Goal: Transaction & Acquisition: Purchase product/service

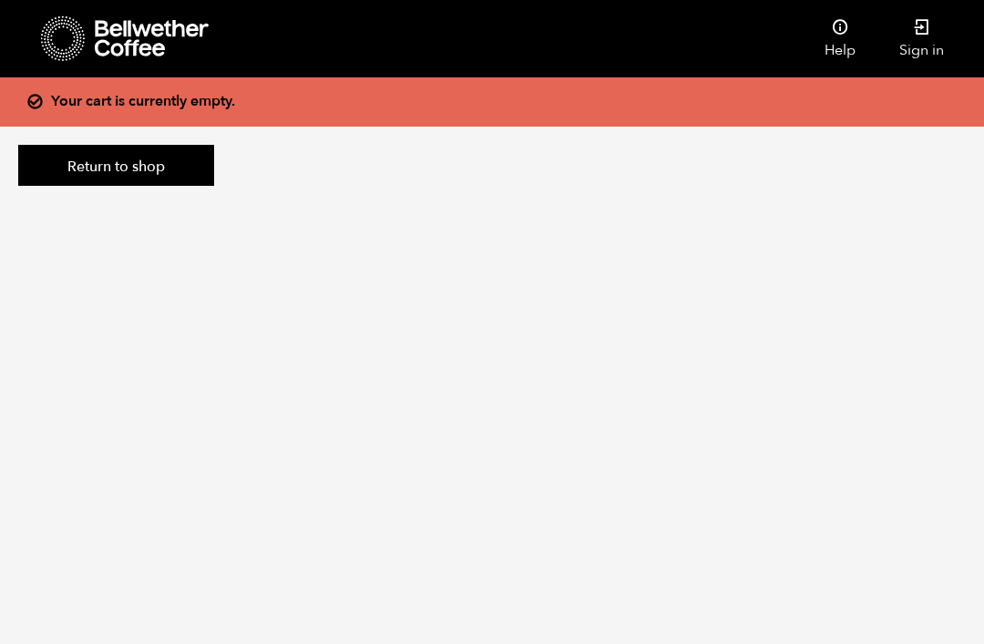
click at [923, 47] on link "Sign in" at bounding box center [921, 38] width 88 height 77
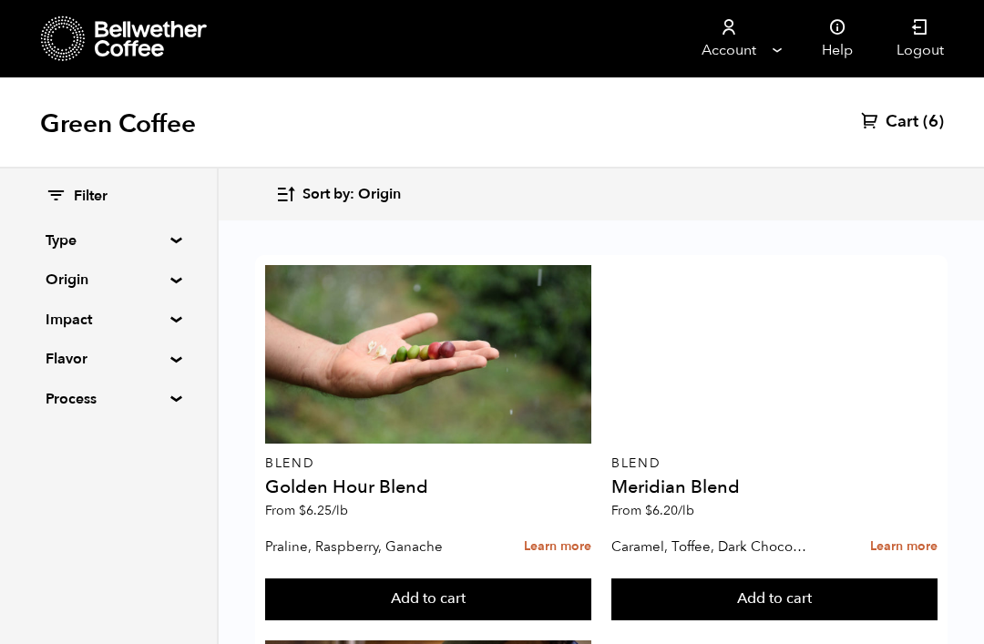
scroll to position [303, 0]
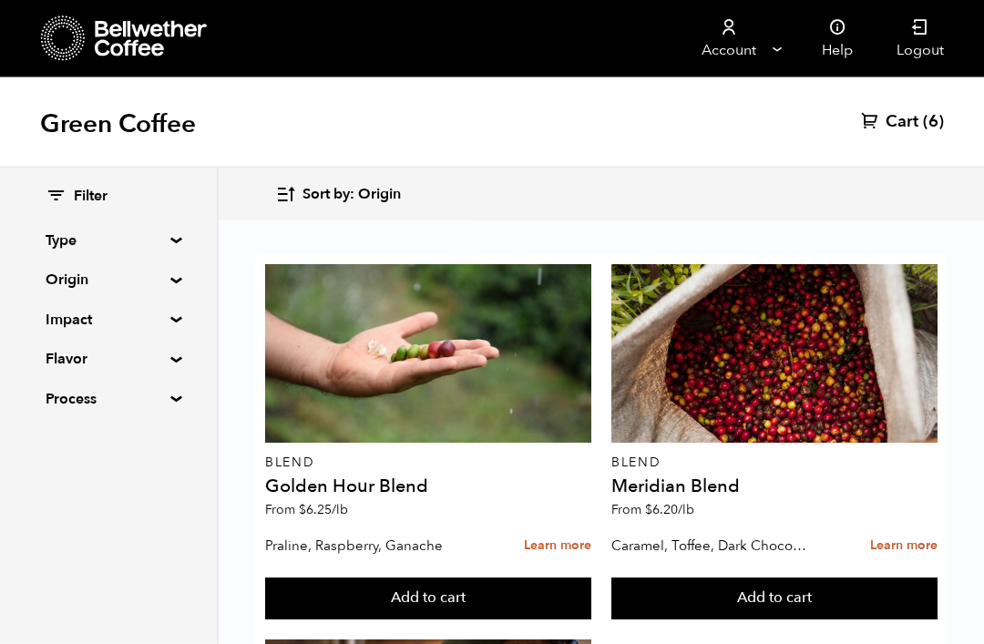
click at [171, 280] on summary "Origin" at bounding box center [109, 280] width 126 height 22
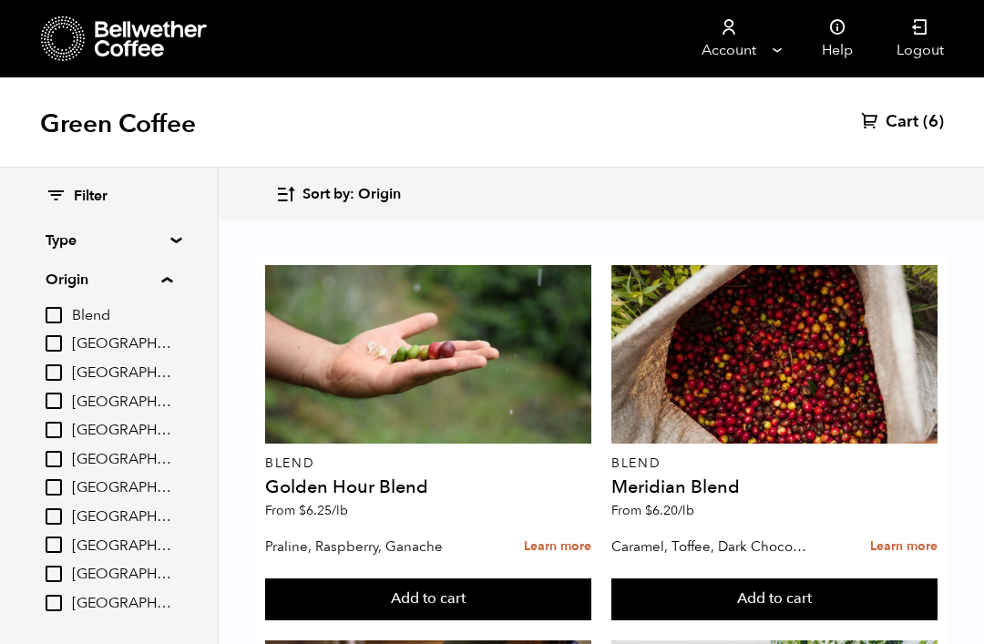
click at [58, 483] on input "Ethiopia" at bounding box center [54, 487] width 16 height 16
checkbox input "true"
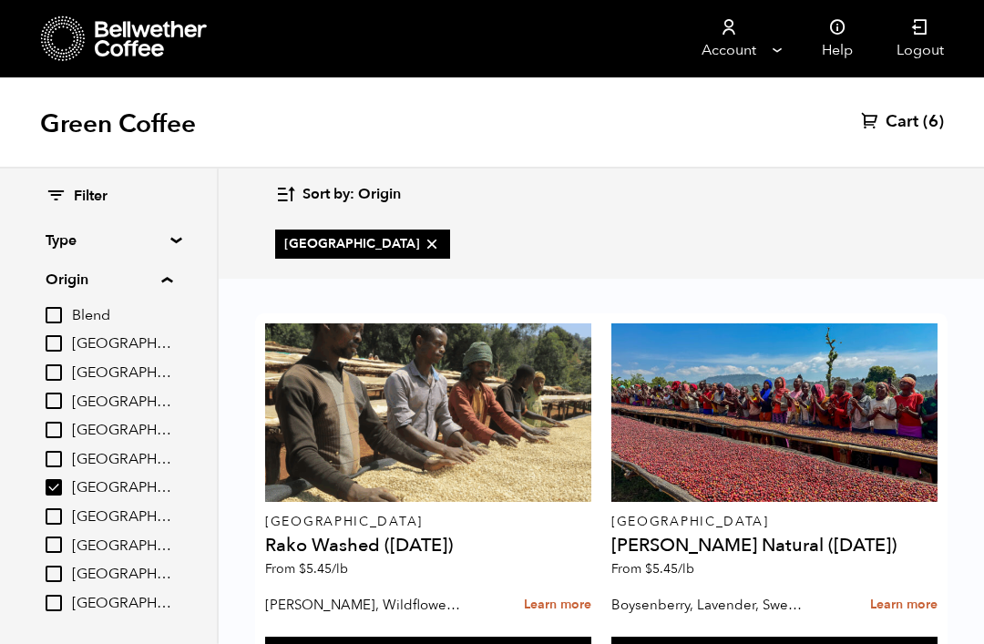
scroll to position [89, 0]
click at [829, 359] on div at bounding box center [774, 412] width 326 height 179
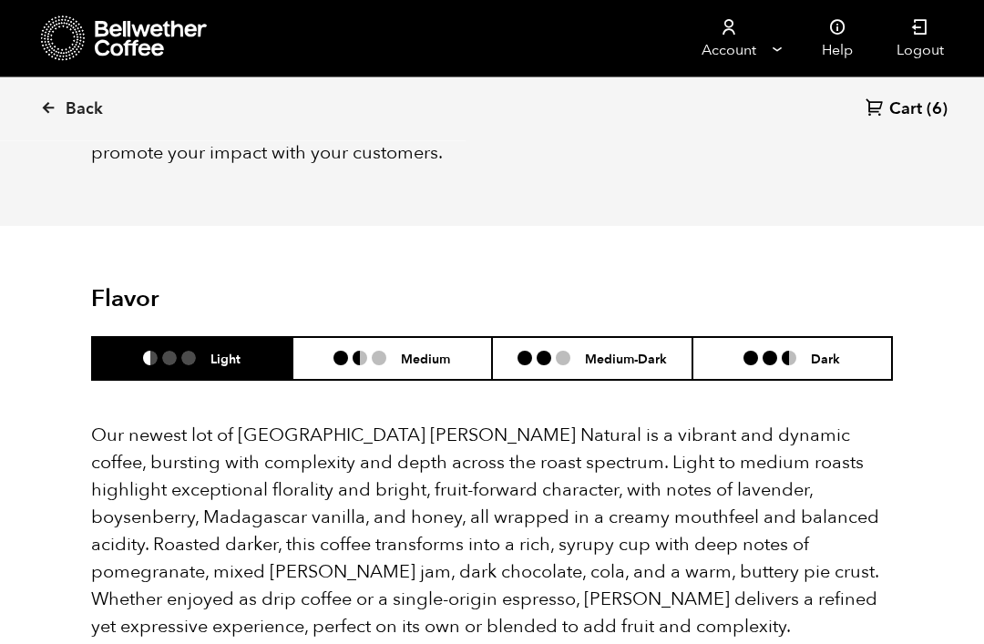
scroll to position [1532, 0]
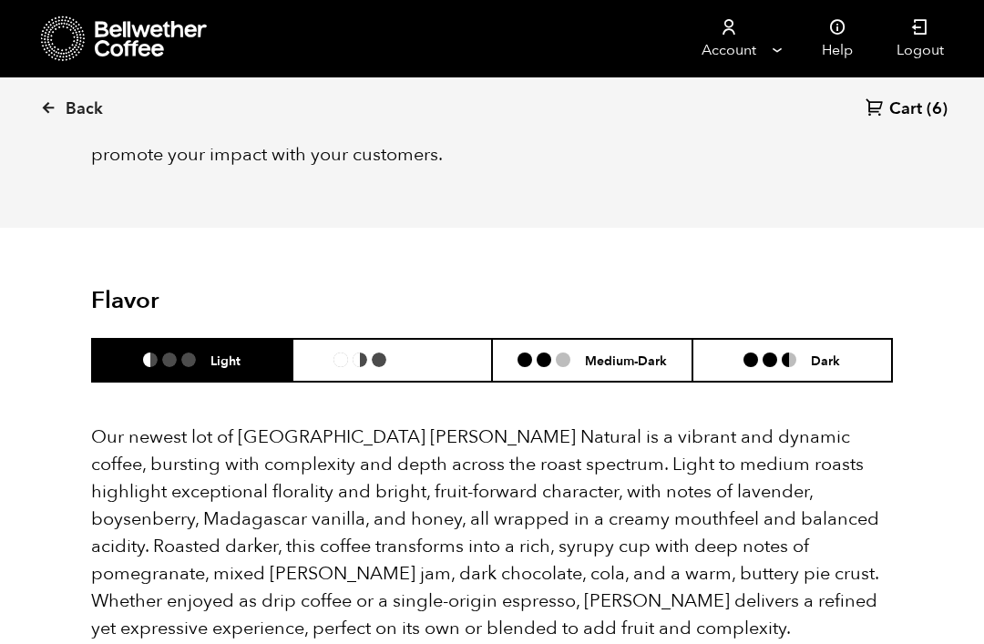
click at [427, 364] on h6 "Medium" at bounding box center [425, 359] width 49 height 15
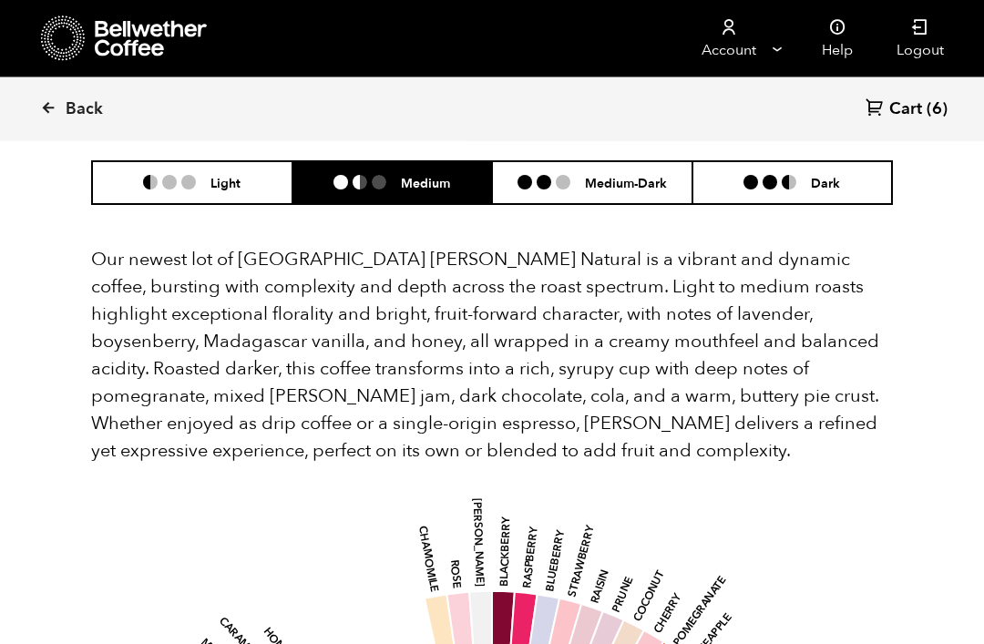
scroll to position [1708, 0]
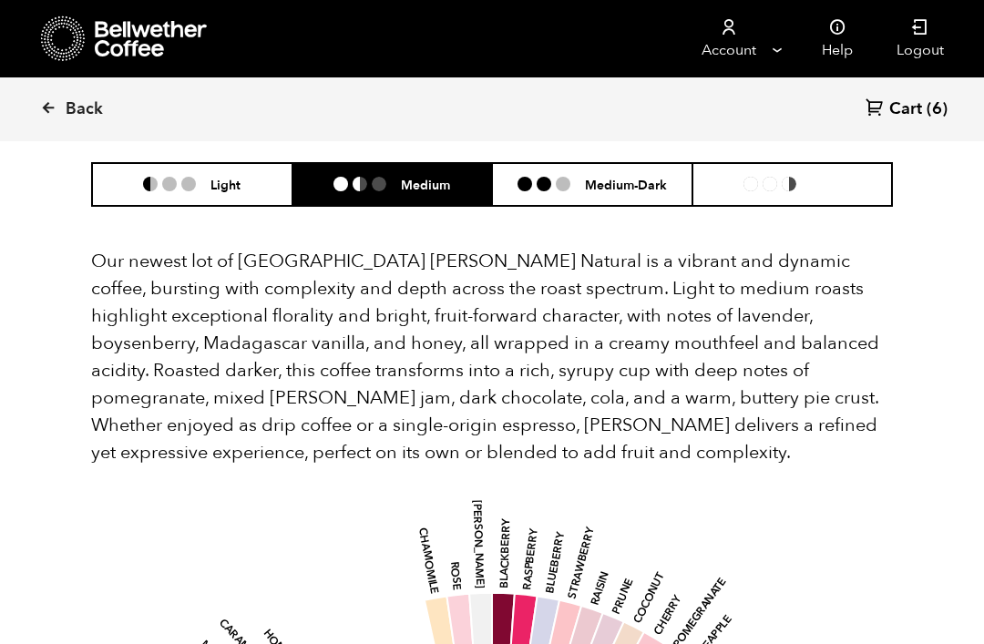
click at [811, 187] on h6 "Dark" at bounding box center [825, 184] width 29 height 15
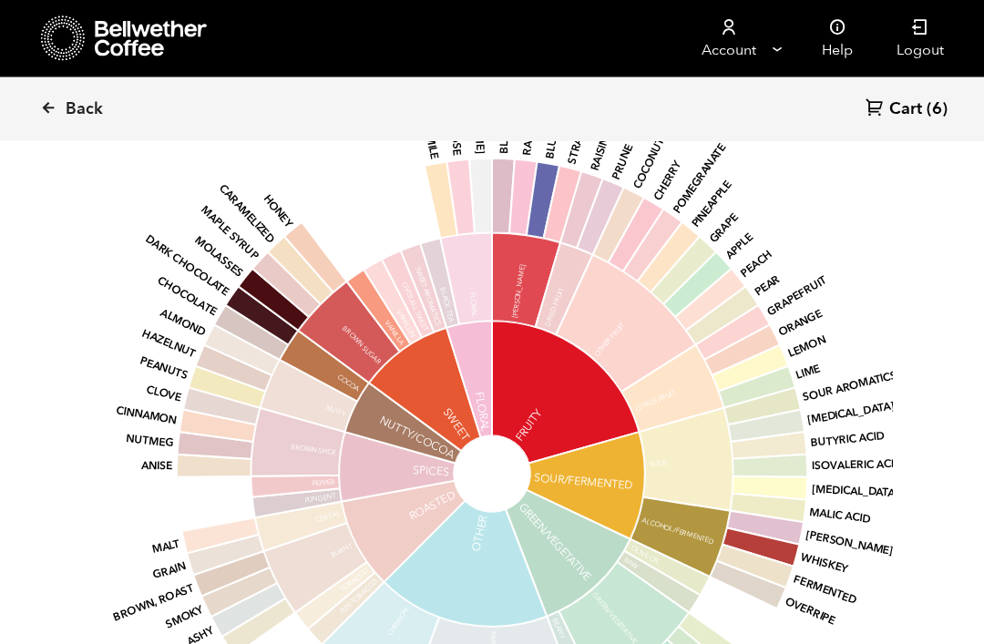
scroll to position [2142, 0]
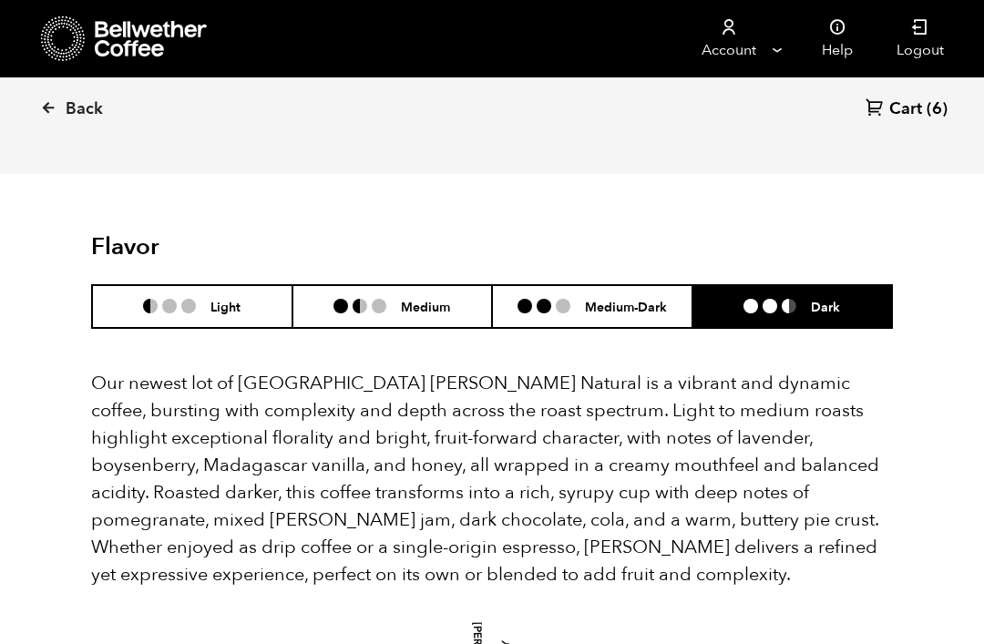
click at [631, 303] on h6 "Medium-Dark" at bounding box center [626, 306] width 82 height 15
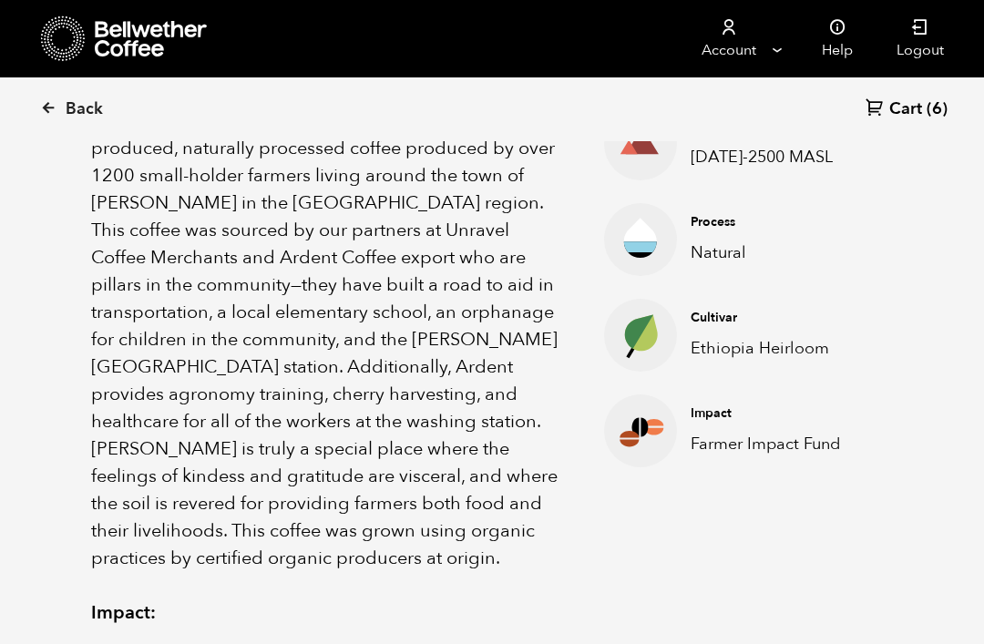
scroll to position [692, 0]
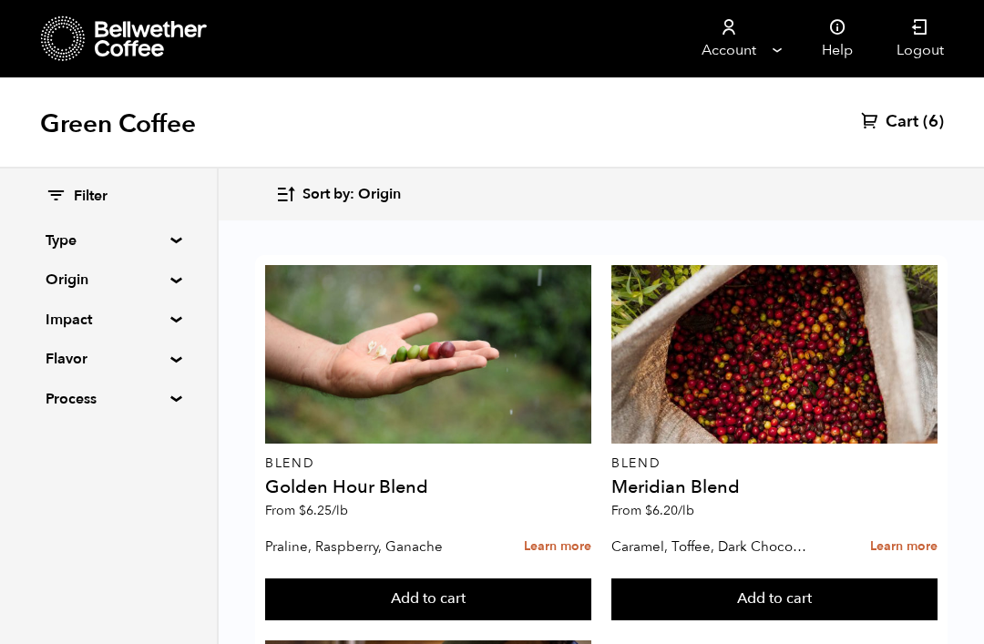
click at [67, 481] on div "Filter Type Blend Single Origin Decaf Seasonal Year Round Origin Blend Brazil B…" at bounding box center [109, 405] width 219 height 475
click at [812, 362] on div at bounding box center [774, 354] width 326 height 179
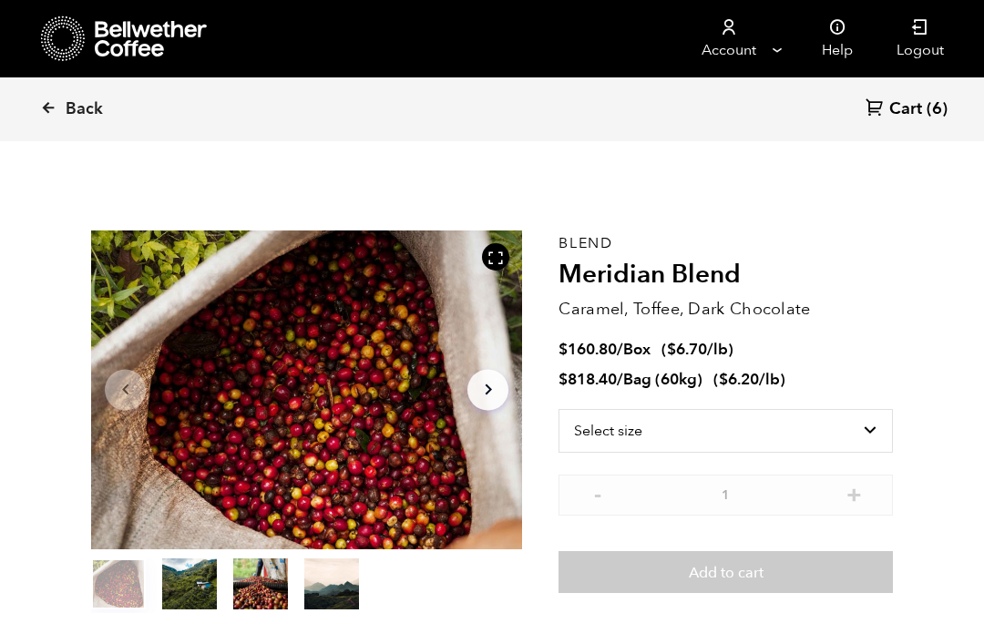
scroll to position [792, 780]
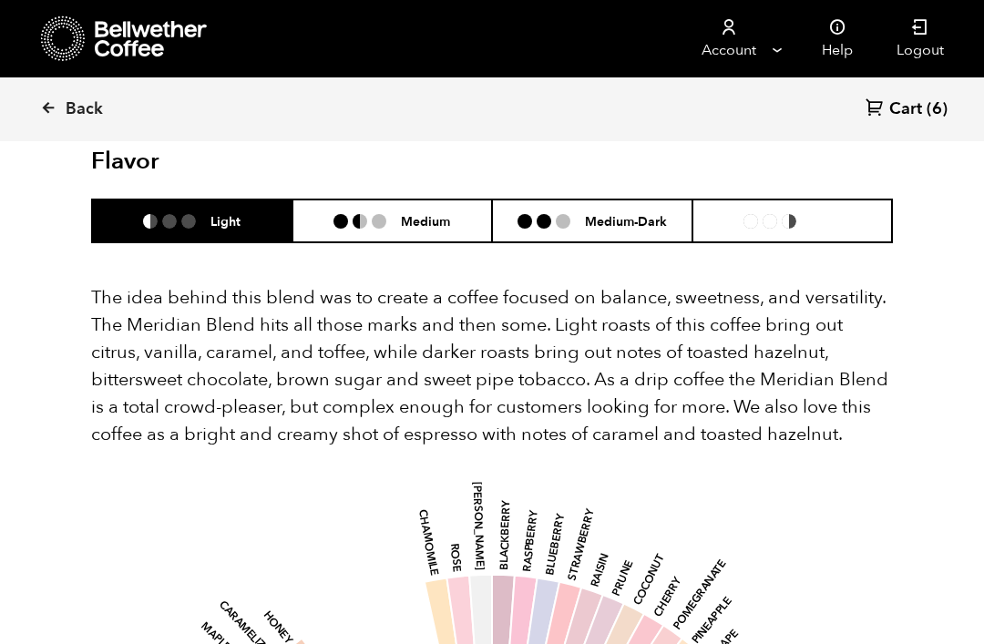
click at [811, 213] on h6 "Dark" at bounding box center [825, 220] width 29 height 15
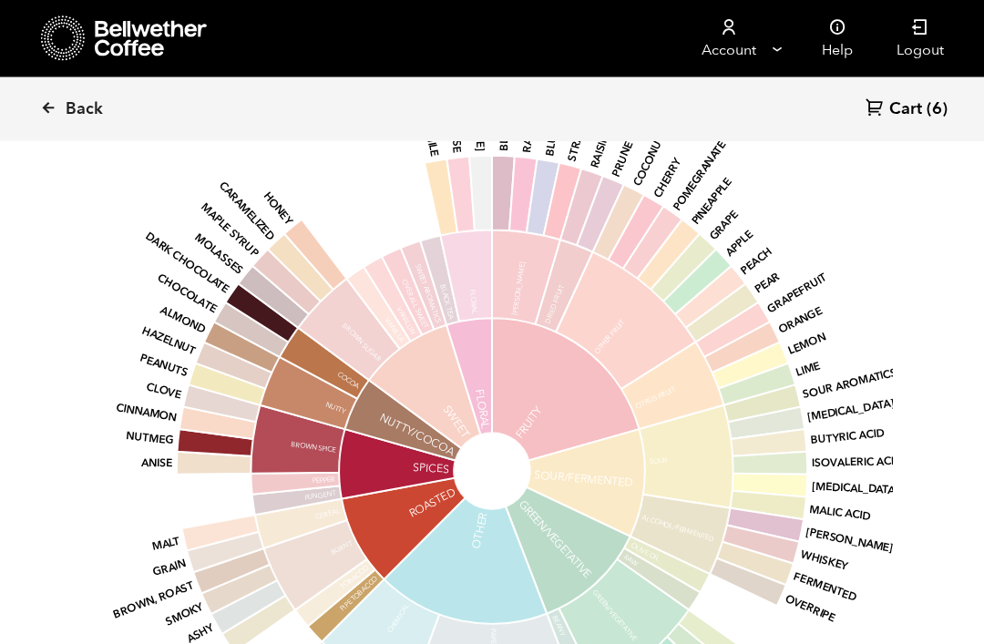
scroll to position [1495, 0]
